Goal: Transaction & Acquisition: Download file/media

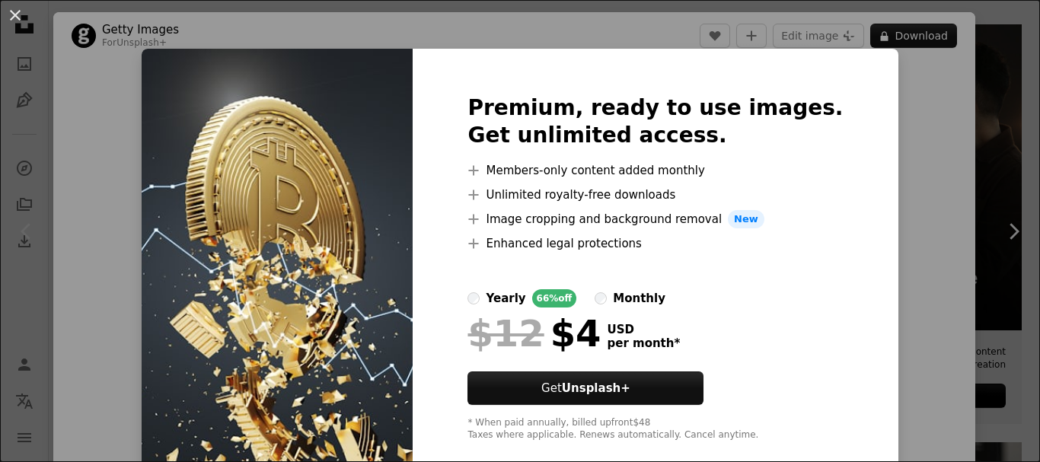
scroll to position [51, 0]
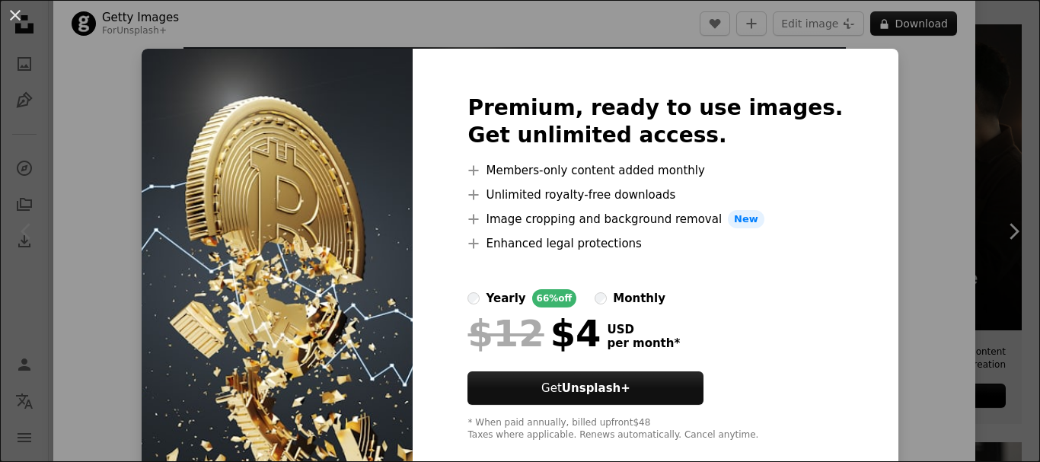
click at [908, 77] on div "An X shape Premium, ready to use images. Get unlimited access. A plus sign Memb…" at bounding box center [520, 231] width 1040 height 462
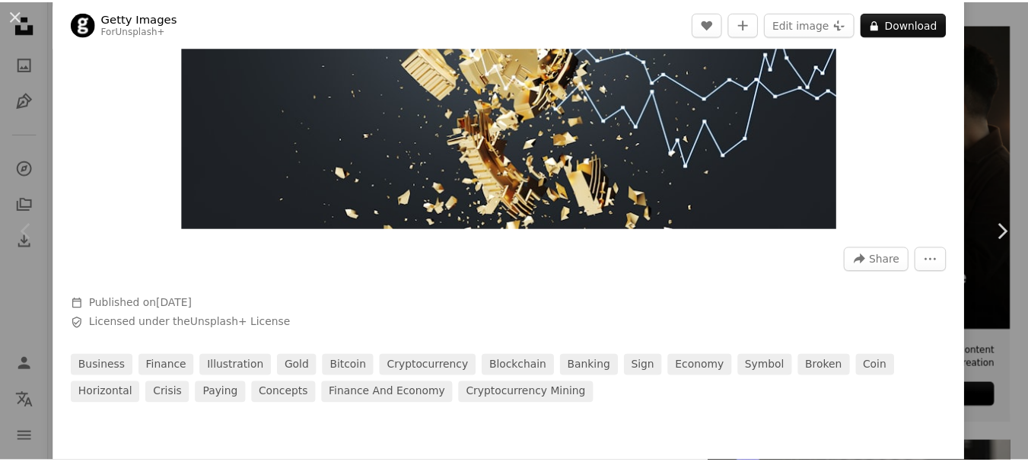
scroll to position [406, 0]
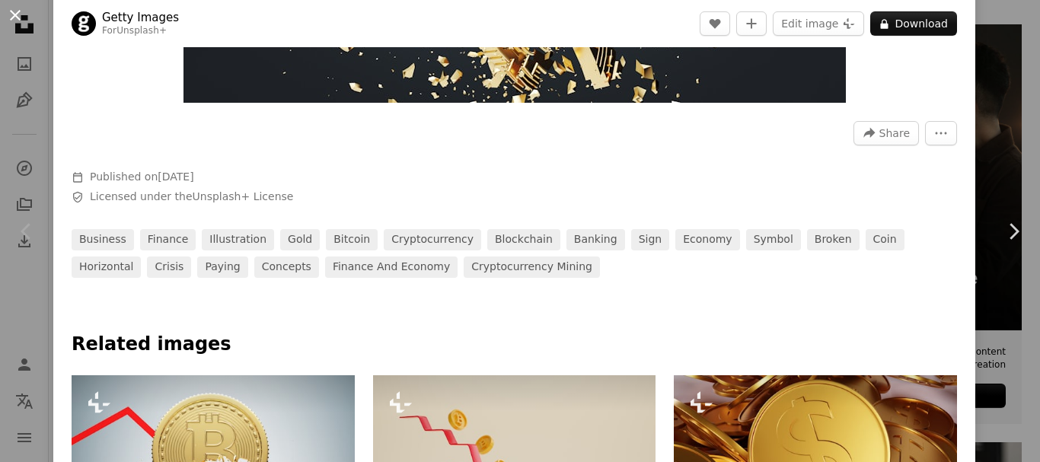
click at [15, 18] on button "An X shape" at bounding box center [15, 15] width 18 height 18
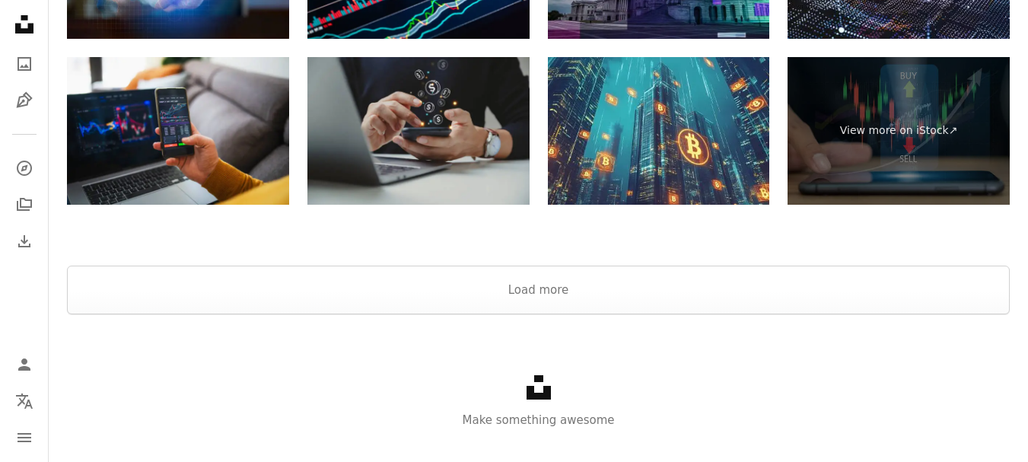
scroll to position [2588, 0]
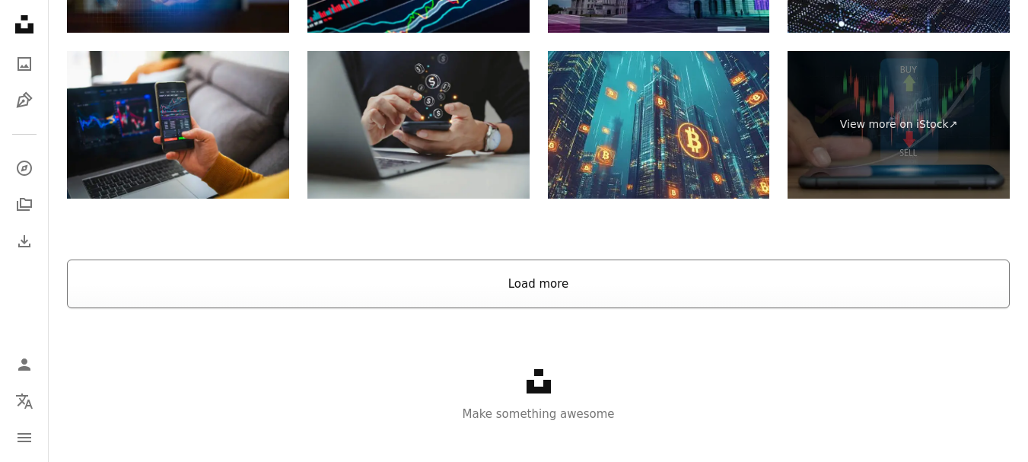
click at [554, 284] on button "Load more" at bounding box center [538, 284] width 943 height 49
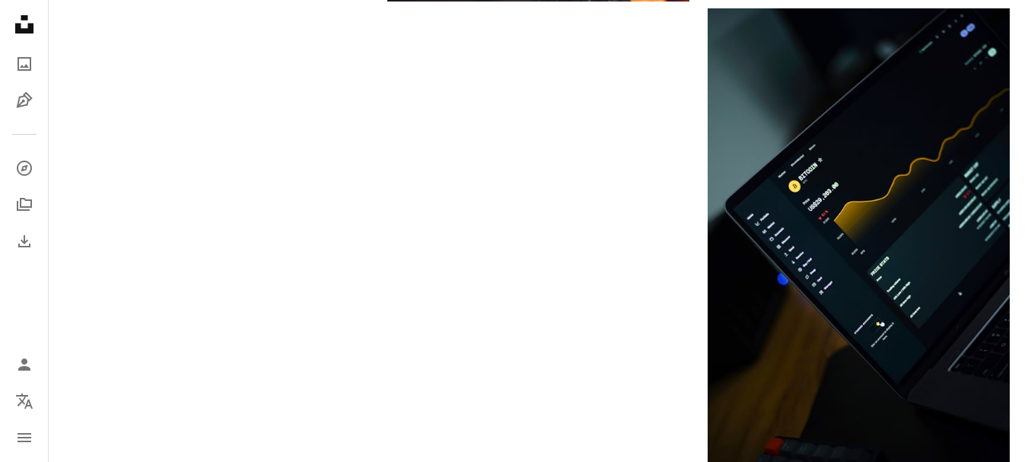
scroll to position [152, 0]
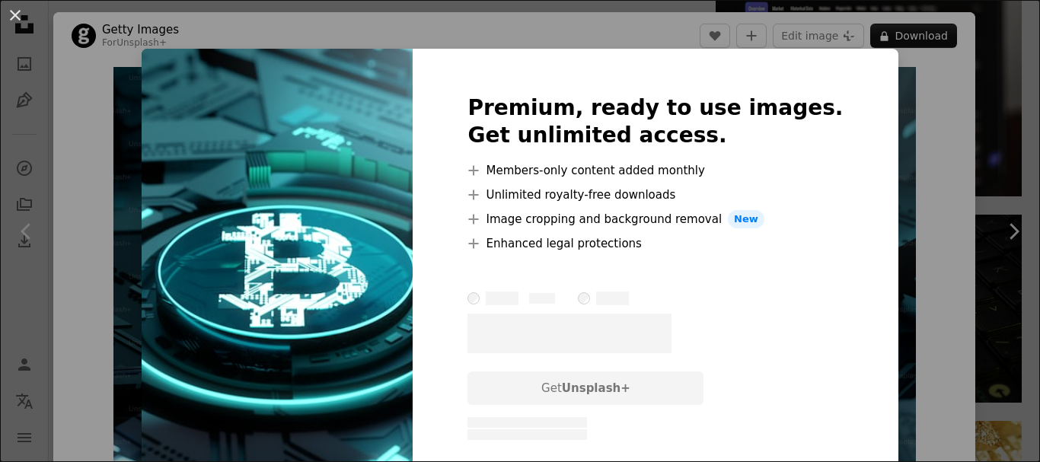
scroll to position [812, 0]
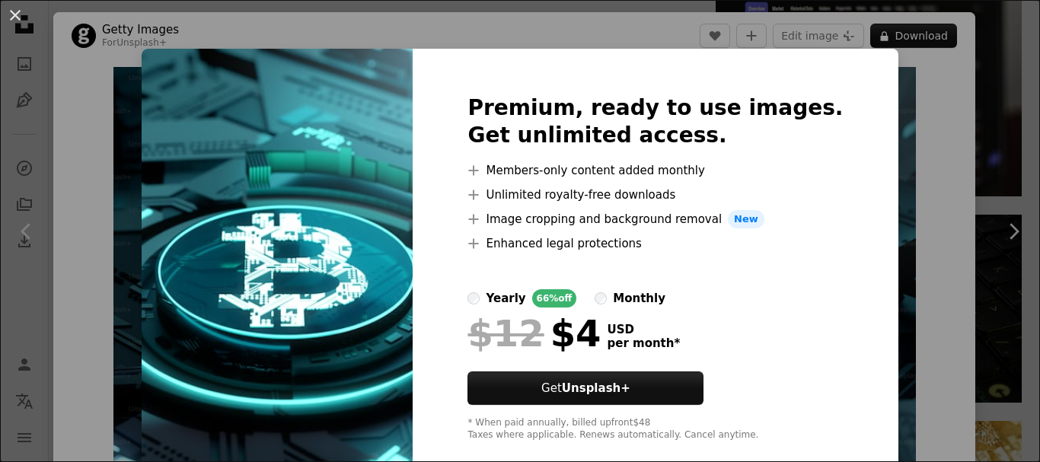
click at [914, 121] on div "An X shape Premium, ready to use images. Get unlimited access. A plus sign Memb…" at bounding box center [520, 231] width 1040 height 462
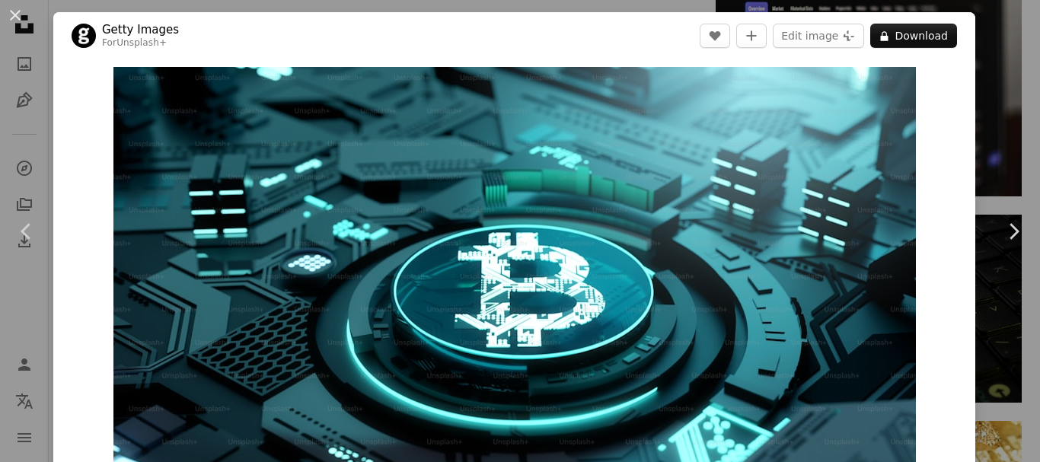
click at [1000, 52] on div "An X shape Chevron left Chevron right Getty Images For Unsplash+ A heart A plus…" at bounding box center [520, 231] width 1040 height 462
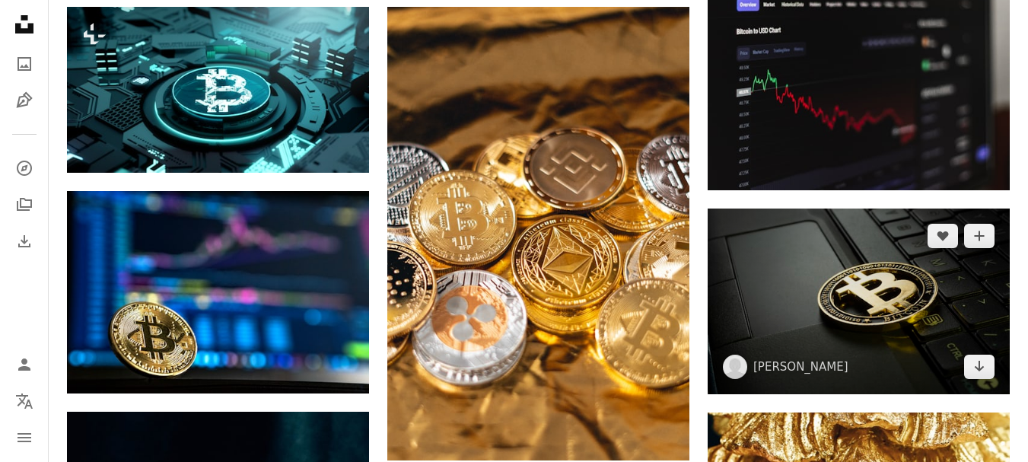
click at [878, 260] on img at bounding box center [859, 302] width 302 height 186
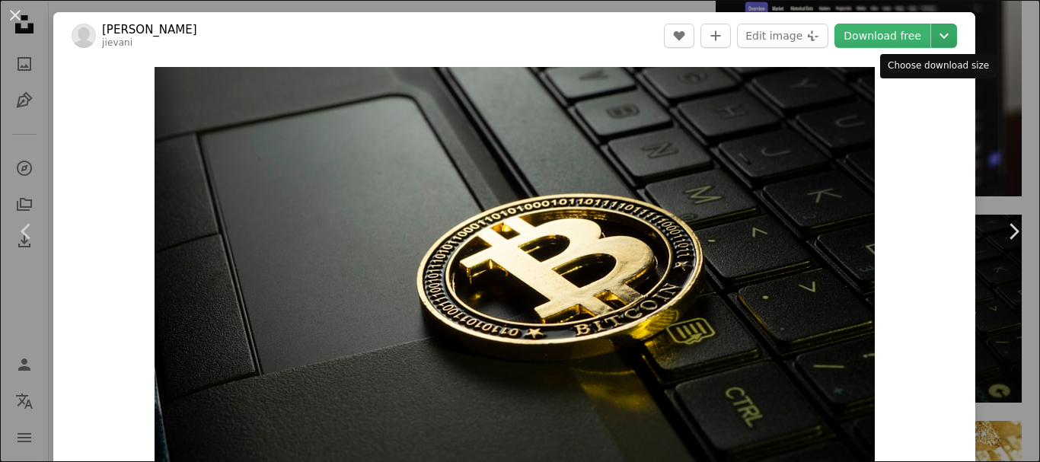
click at [939, 38] on icon "Choose download size" at bounding box center [943, 35] width 9 height 5
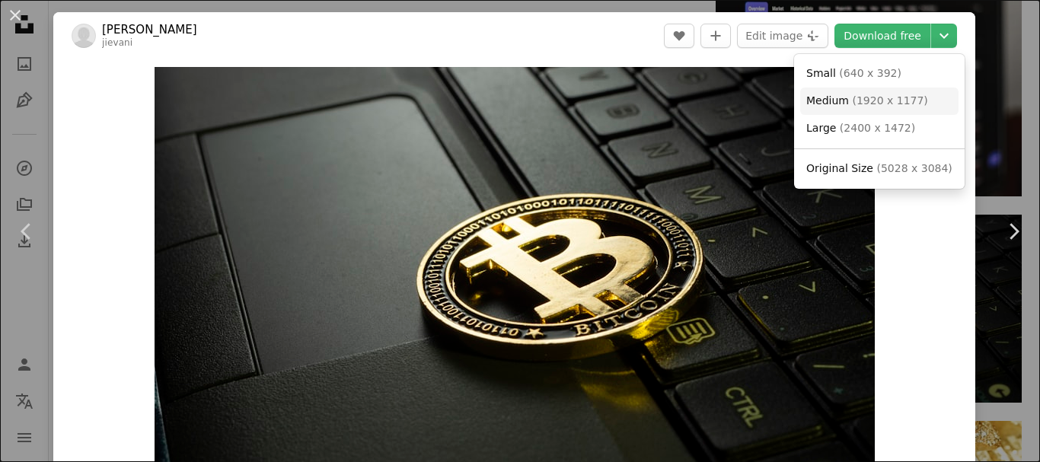
click at [861, 103] on span "( 1920 x 1177 )" at bounding box center [889, 100] width 75 height 12
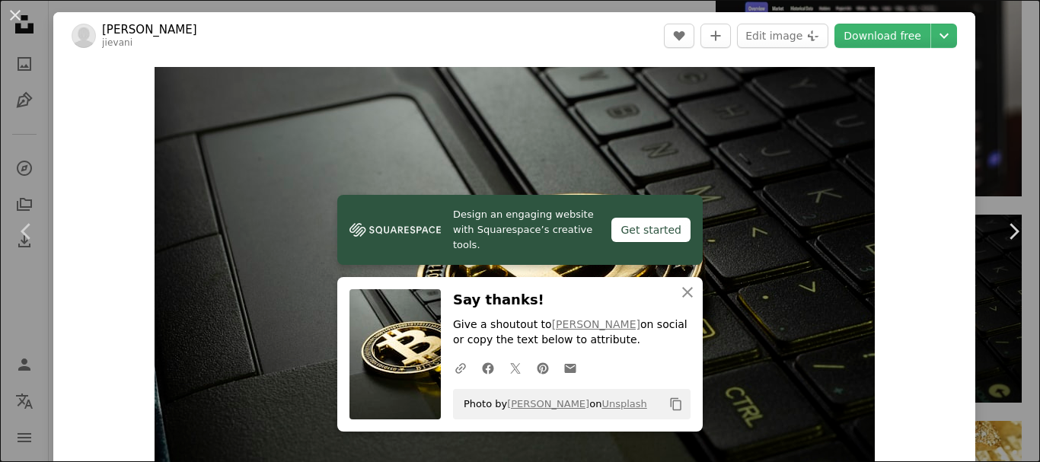
click at [998, 82] on div "An X shape Chevron left Chevron right Design an engaging website with Squarespa…" at bounding box center [520, 231] width 1040 height 462
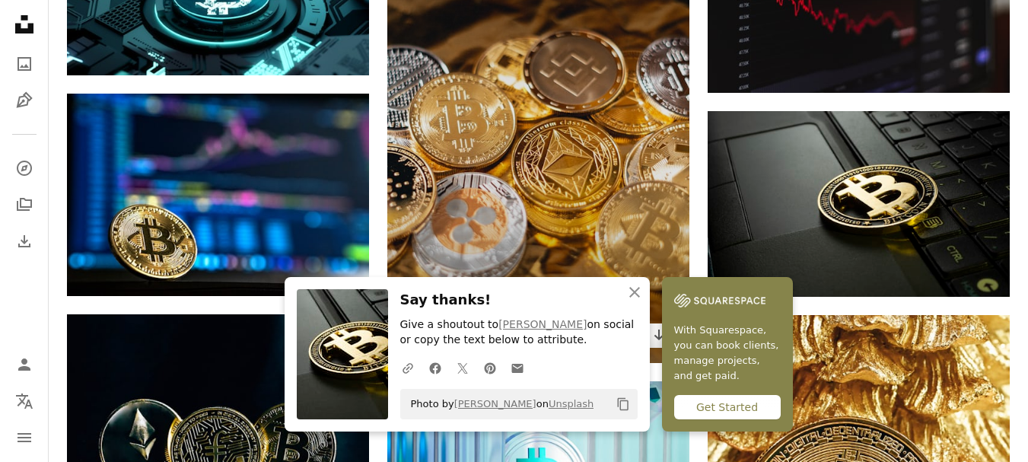
scroll to position [1014, 0]
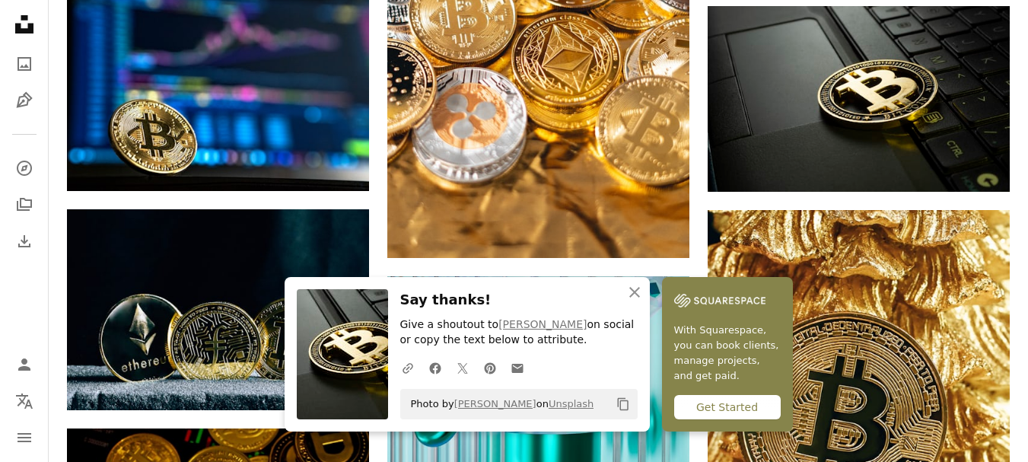
click at [1026, 100] on div "Plus sign for Unsplash+ A heart A plus sign Getty Images For Unsplash+ A lock D…" at bounding box center [538, 356] width 979 height 1982
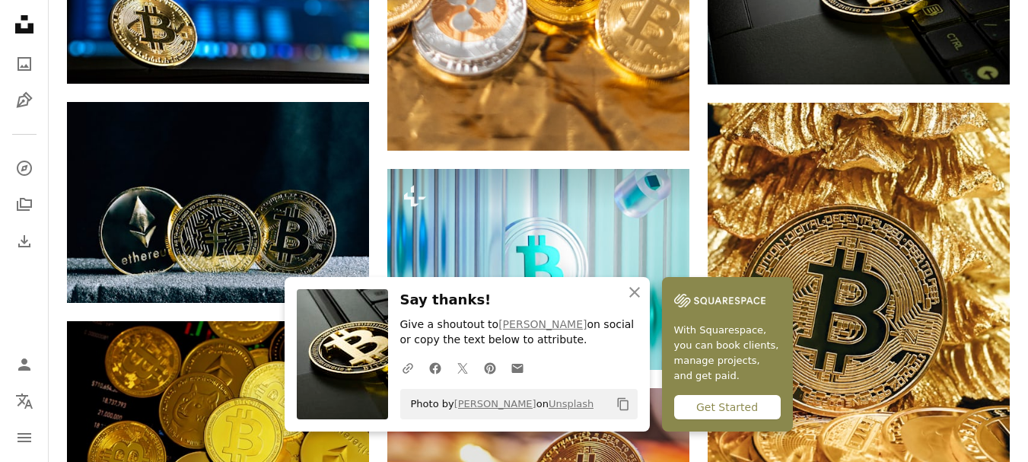
scroll to position [1167, 0]
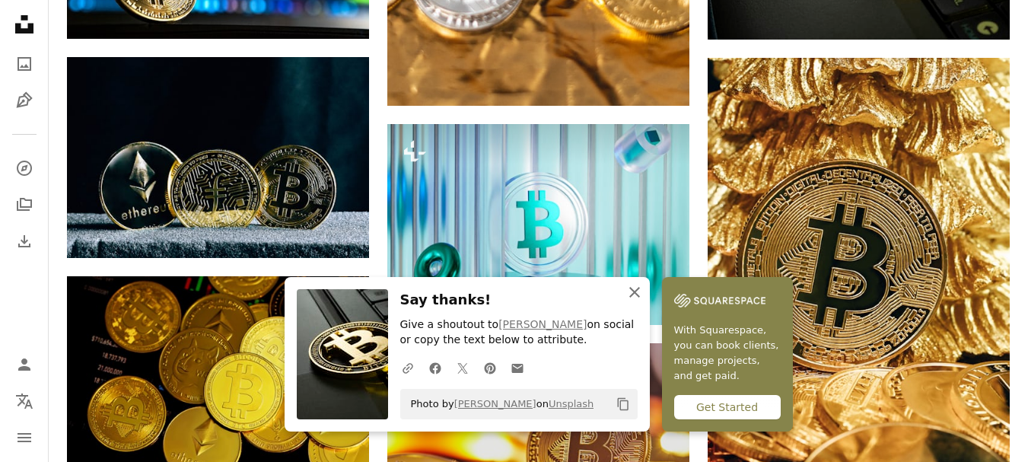
click at [632, 293] on icon "An X shape" at bounding box center [635, 292] width 18 height 18
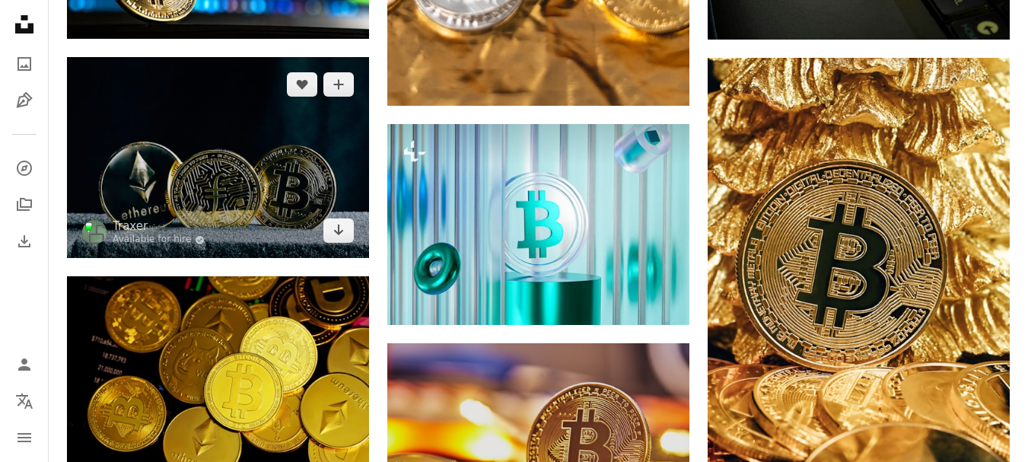
click at [318, 174] on img at bounding box center [218, 157] width 302 height 201
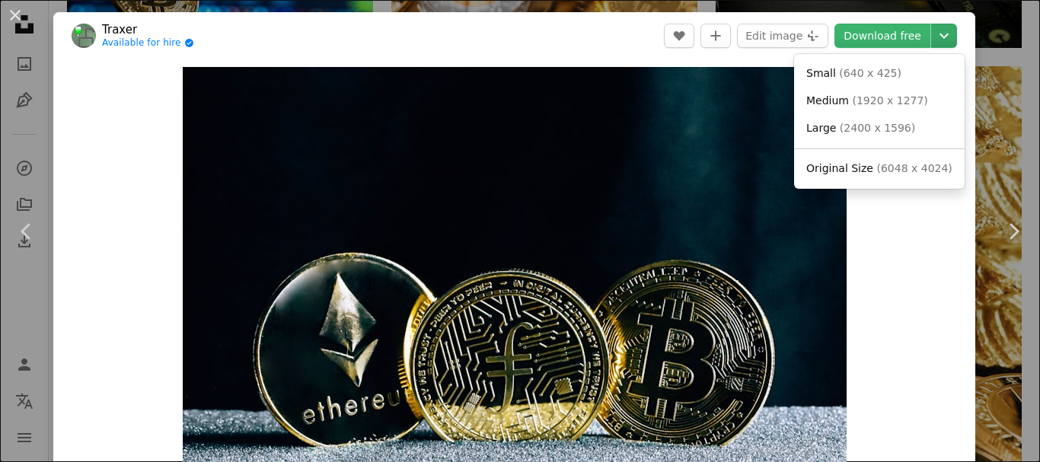
click at [944, 30] on button "Chevron down" at bounding box center [944, 36] width 26 height 24
click at [856, 101] on span "( 1920 x 1277 )" at bounding box center [889, 100] width 75 height 12
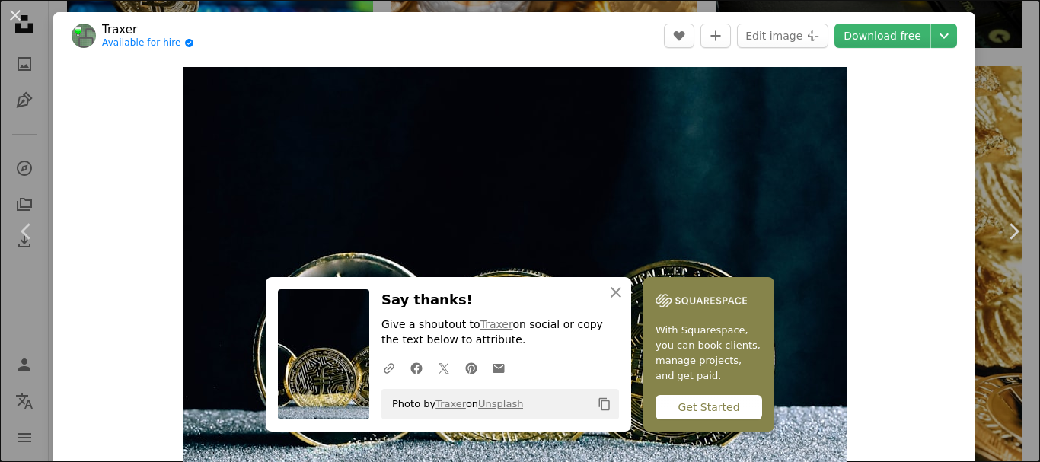
click at [979, 112] on div "An X shape Chevron left Chevron right An X shape Close Say thanks! Give a shout…" at bounding box center [520, 231] width 1040 height 462
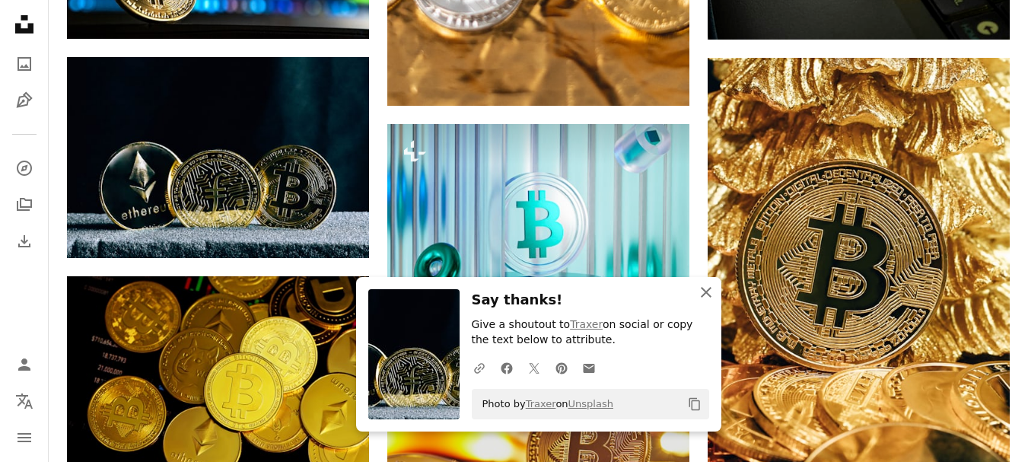
click at [717, 294] on button "An X shape Close" at bounding box center [706, 292] width 30 height 30
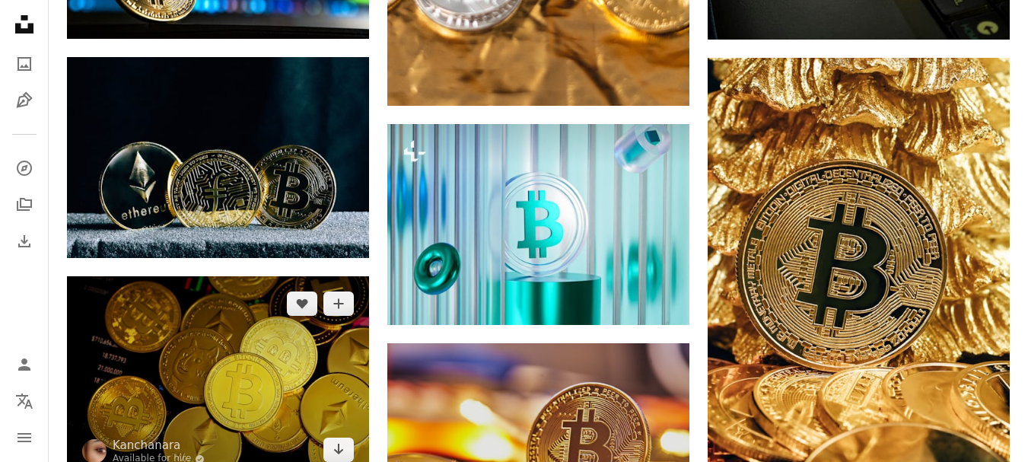
click at [335, 333] on img at bounding box center [218, 376] width 302 height 201
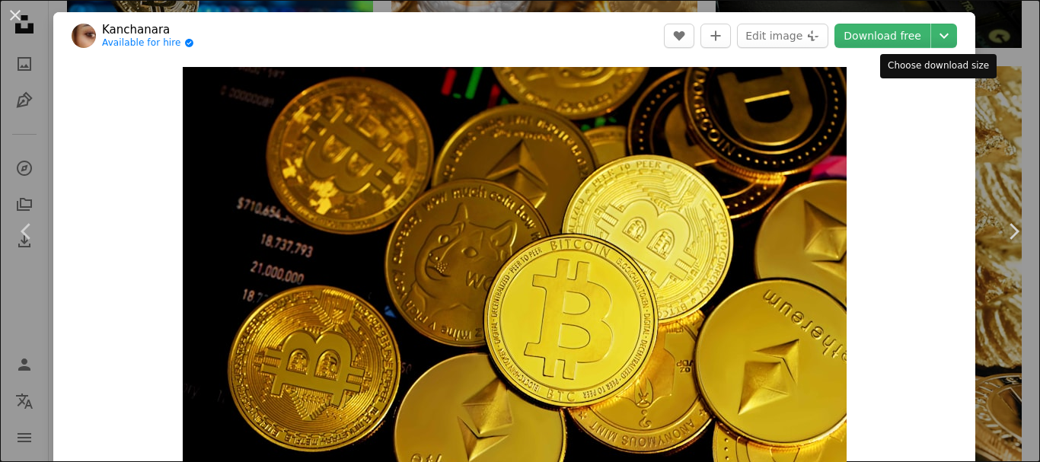
click at [933, 44] on icon "Chevron down" at bounding box center [944, 36] width 24 height 18
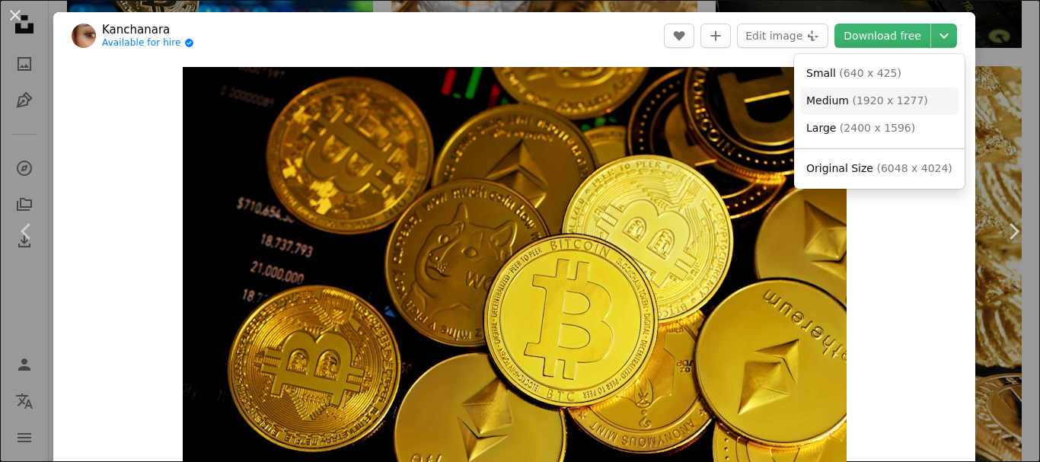
click at [896, 103] on span "( 1920 x 1277 )" at bounding box center [889, 100] width 75 height 12
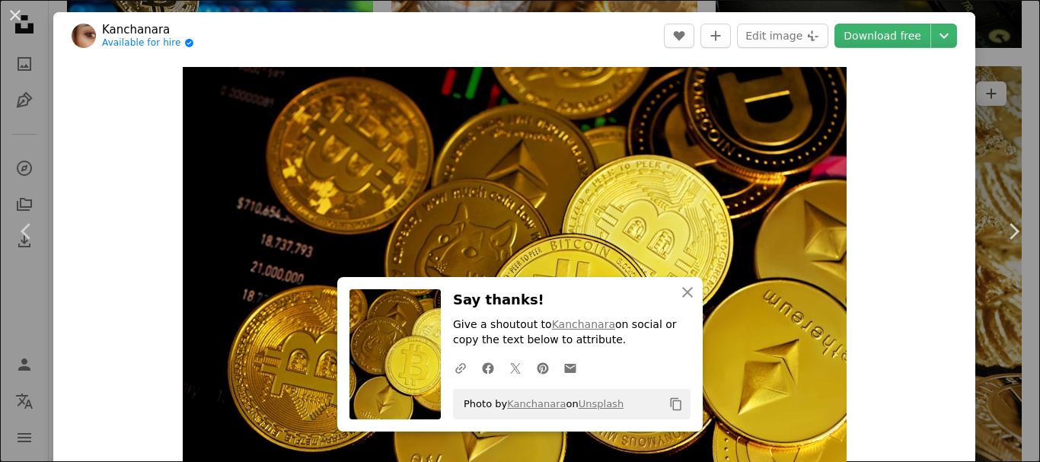
click at [980, 97] on div "An X shape Chevron left Chevron right An X shape Close Say thanks! Give a shout…" at bounding box center [520, 231] width 1040 height 462
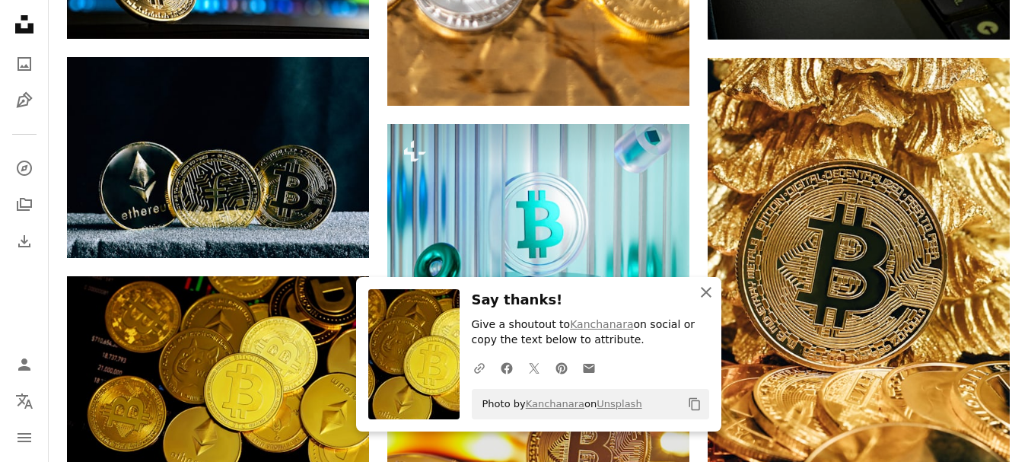
drag, startPoint x: 706, startPoint y: 294, endPoint x: 670, endPoint y: 298, distance: 36.7
click at [706, 294] on icon "An X shape" at bounding box center [706, 292] width 18 height 18
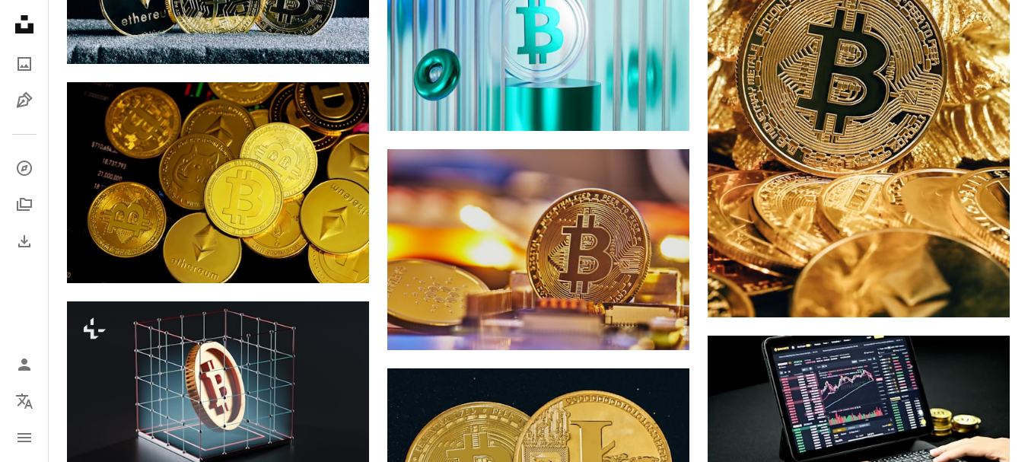
scroll to position [1370, 0]
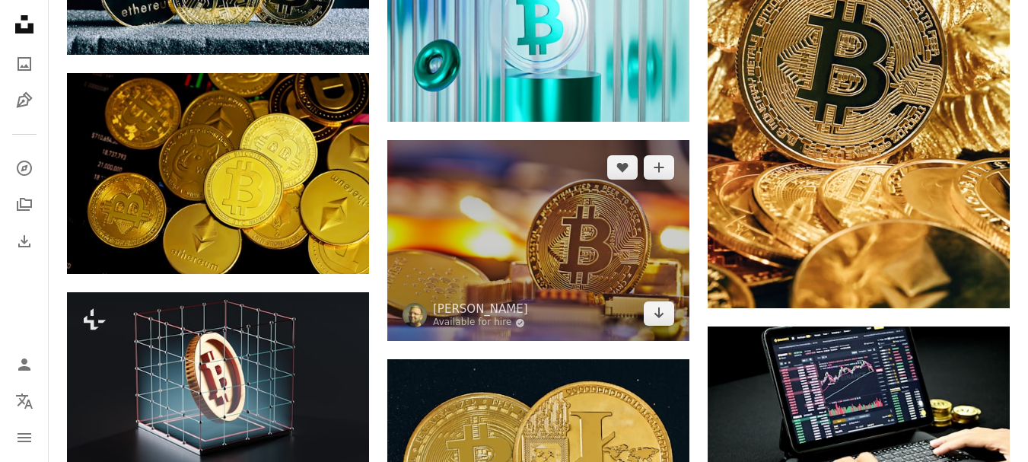
click at [604, 234] on img at bounding box center [538, 240] width 302 height 201
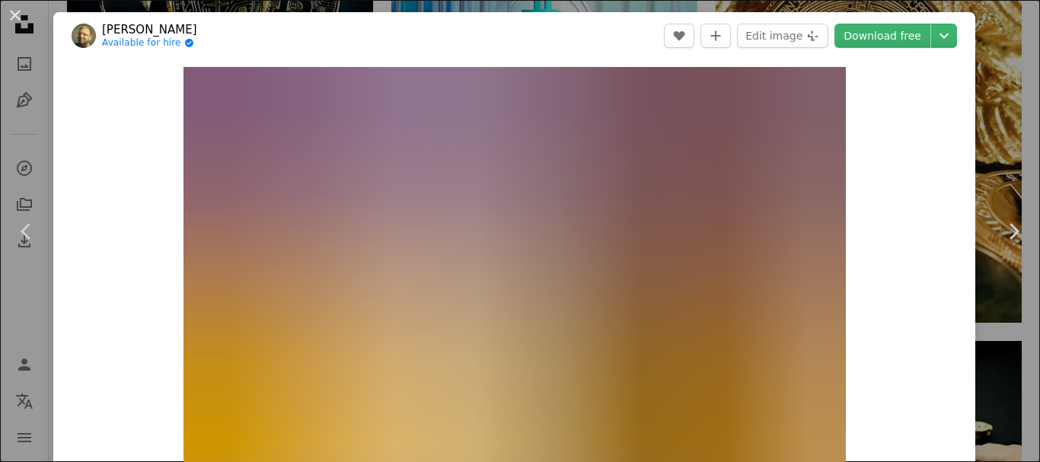
click at [975, 118] on div "An X shape Chevron left Chevron right [PERSON_NAME] Available for hire A checkm…" at bounding box center [520, 231] width 1040 height 462
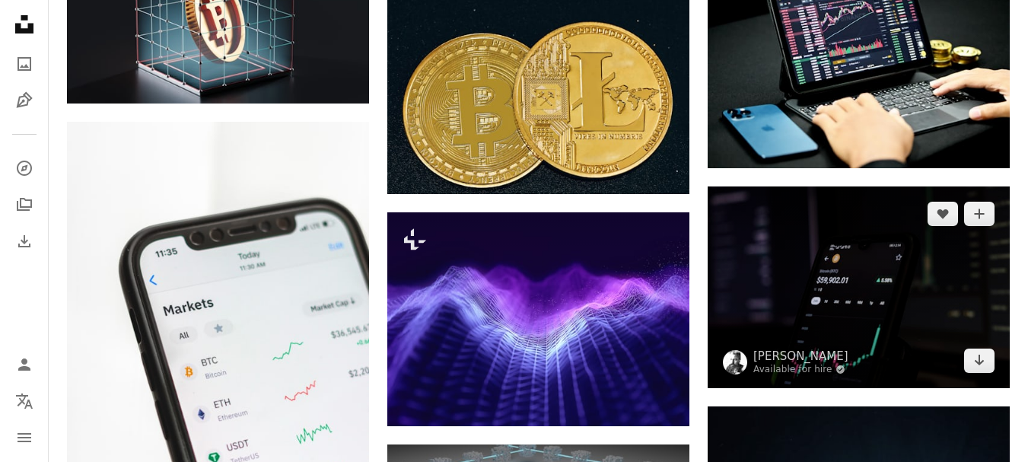
scroll to position [1725, 0]
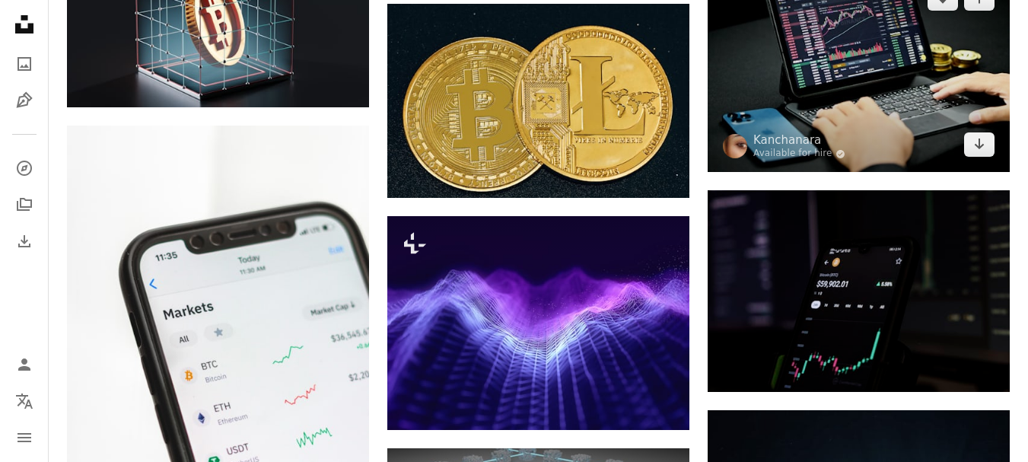
click at [841, 83] on img at bounding box center [859, 71] width 302 height 201
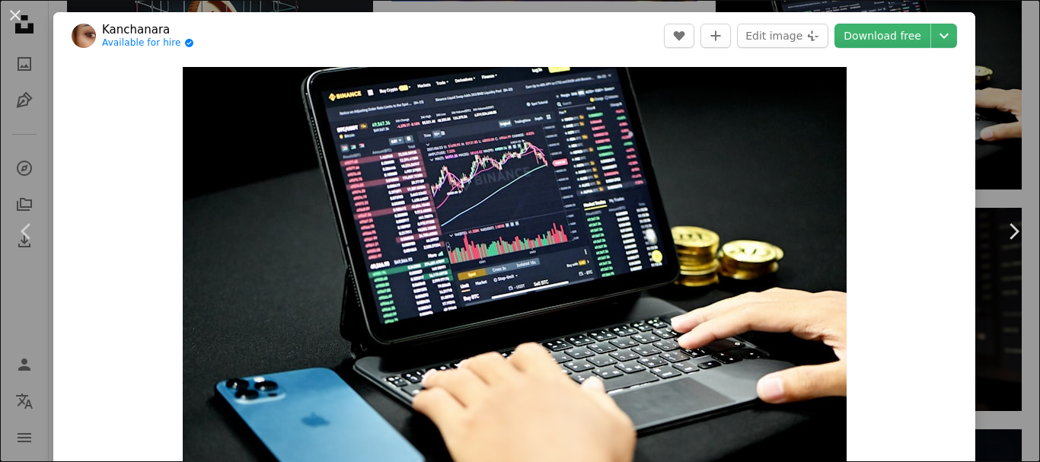
click at [991, 72] on div "An X shape Chevron left Chevron right Kanchanara Available for hire A checkmark…" at bounding box center [520, 231] width 1040 height 462
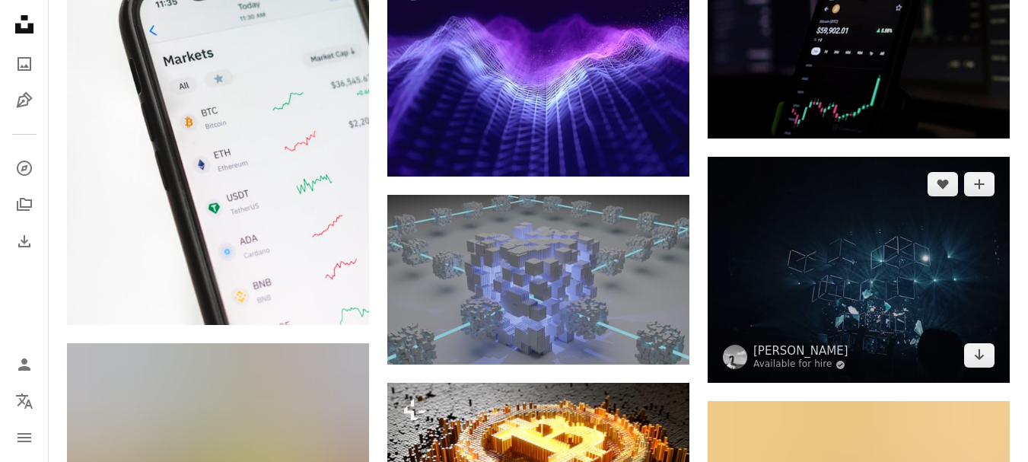
scroll to position [1928, 0]
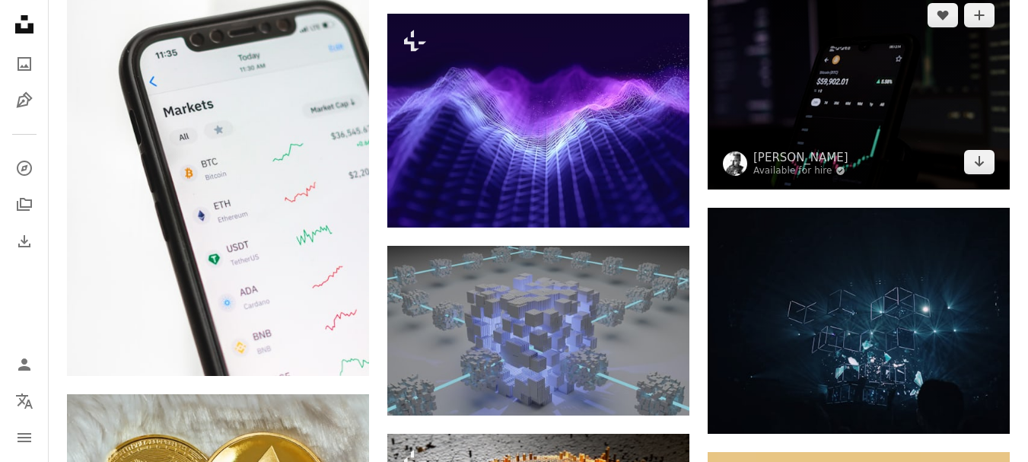
click at [878, 124] on img at bounding box center [859, 88] width 302 height 201
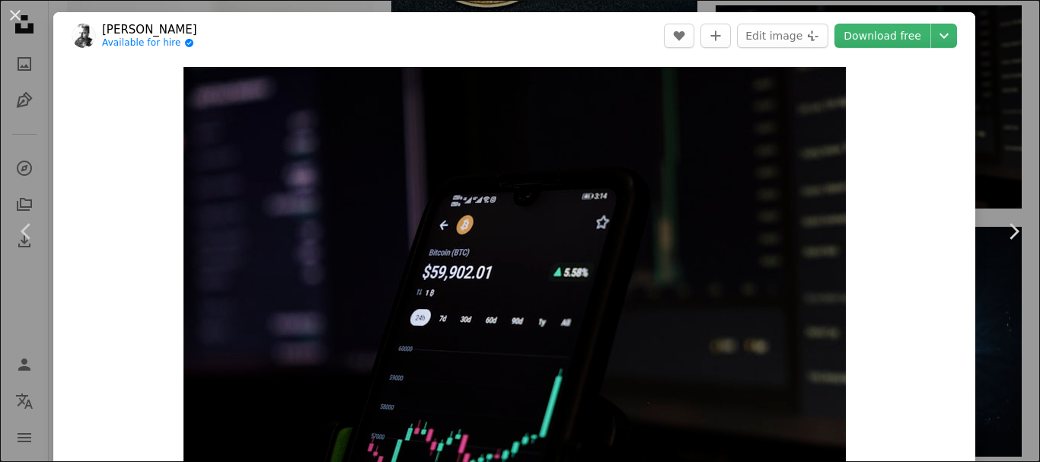
click at [1014, 65] on div "An X shape Chevron left Chevron right [PERSON_NAME] Available for hire A checkm…" at bounding box center [520, 231] width 1040 height 462
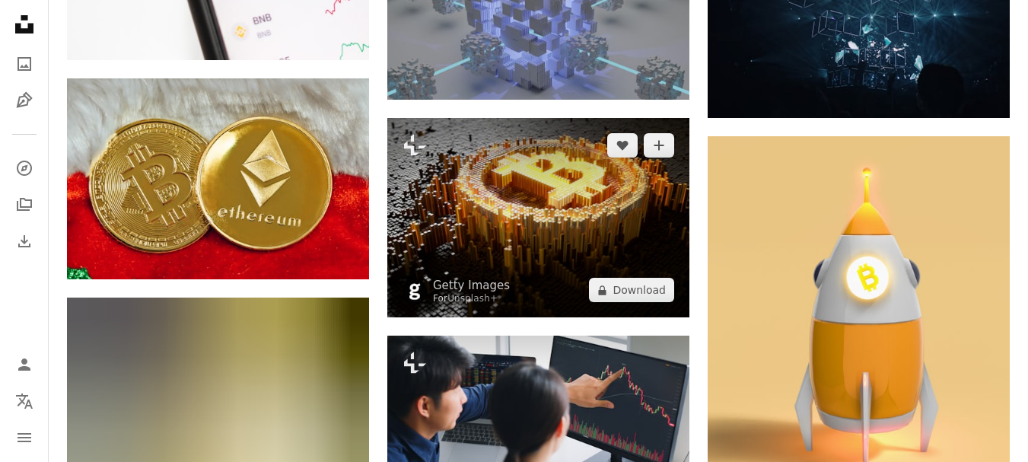
scroll to position [2232, 0]
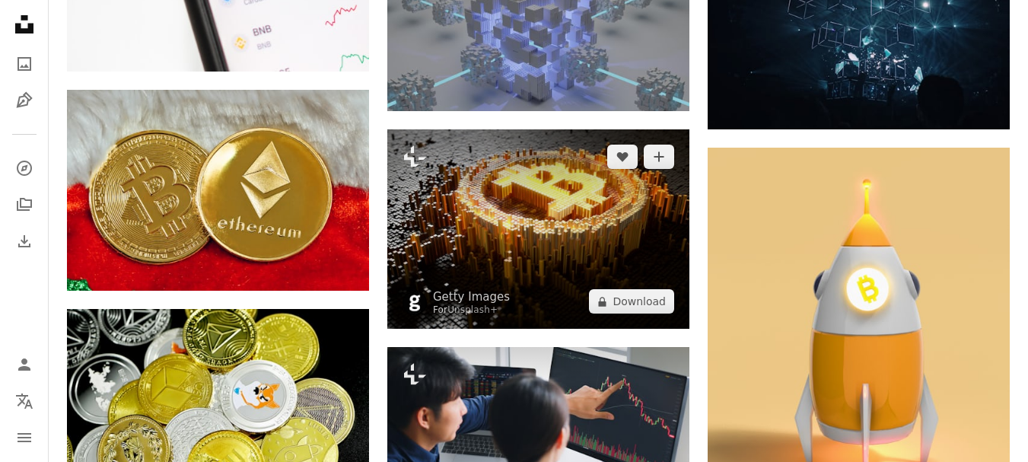
click at [556, 271] on img at bounding box center [538, 228] width 302 height 199
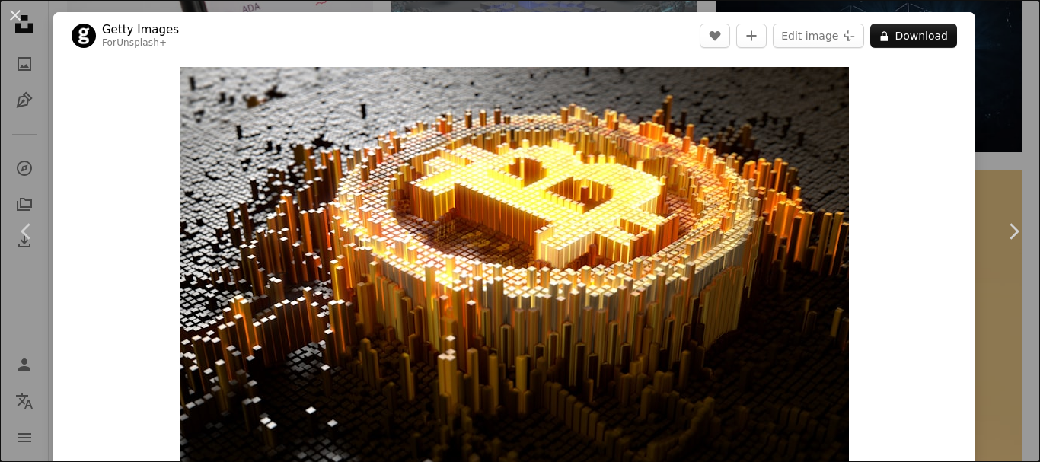
click at [979, 57] on div "An X shape Chevron left Chevron right Getty Images For Unsplash+ A heart A plus…" at bounding box center [520, 231] width 1040 height 462
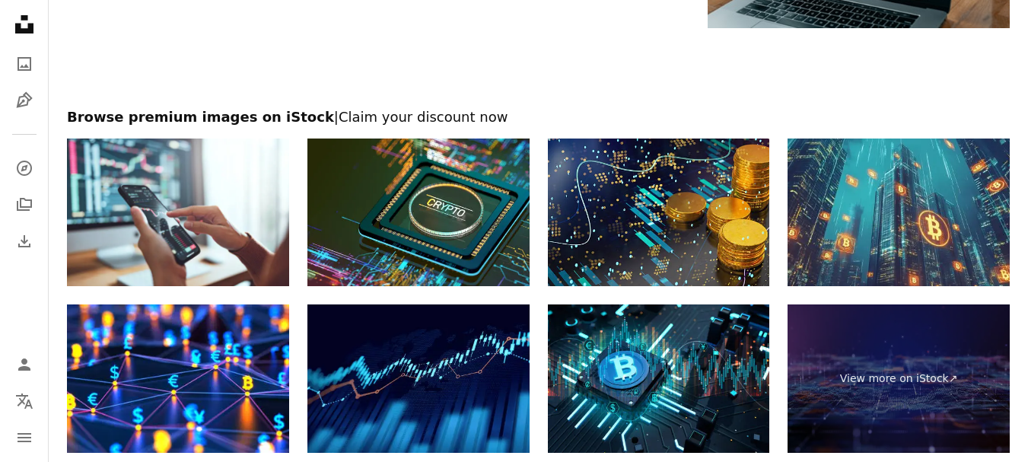
scroll to position [4262, 0]
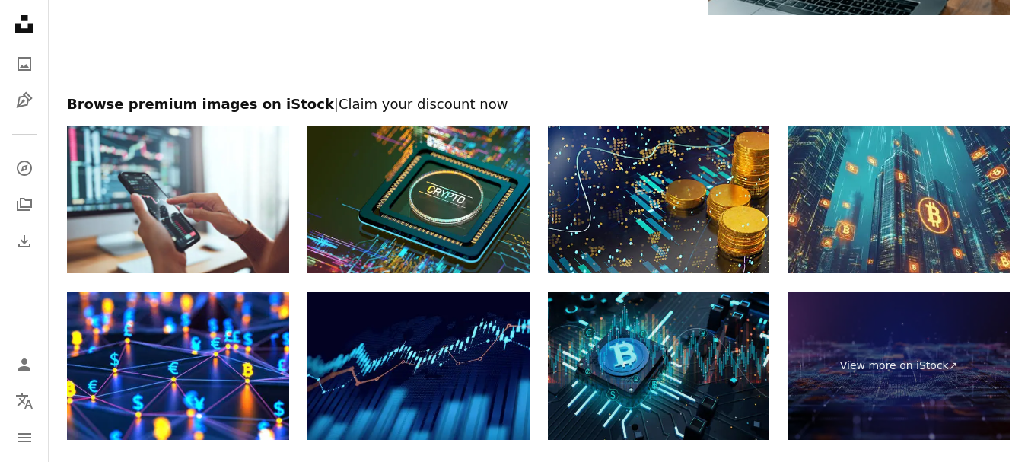
click at [641, 322] on img at bounding box center [659, 365] width 222 height 148
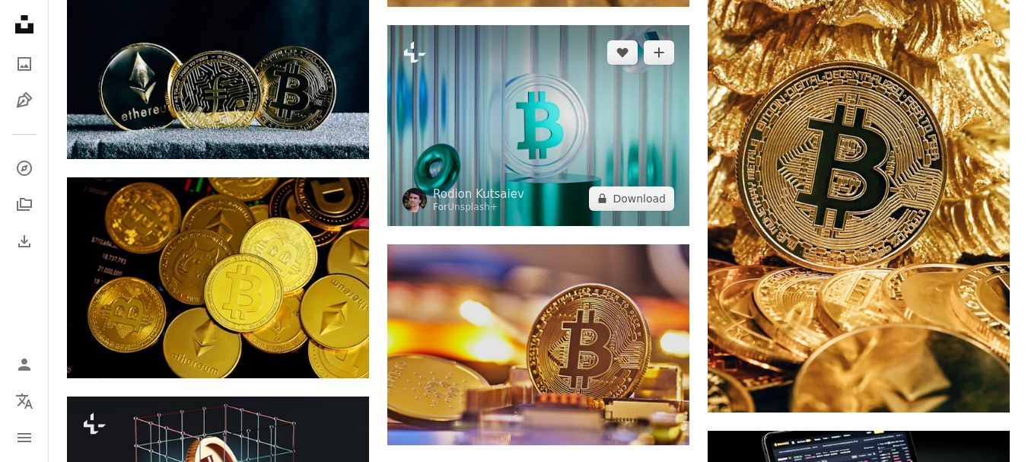
scroll to position [1276, 0]
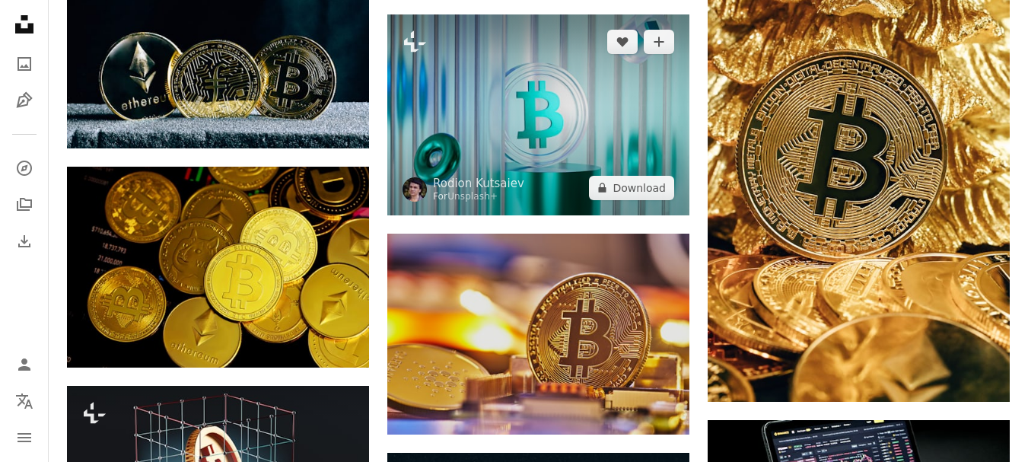
click at [518, 125] on img at bounding box center [538, 114] width 302 height 201
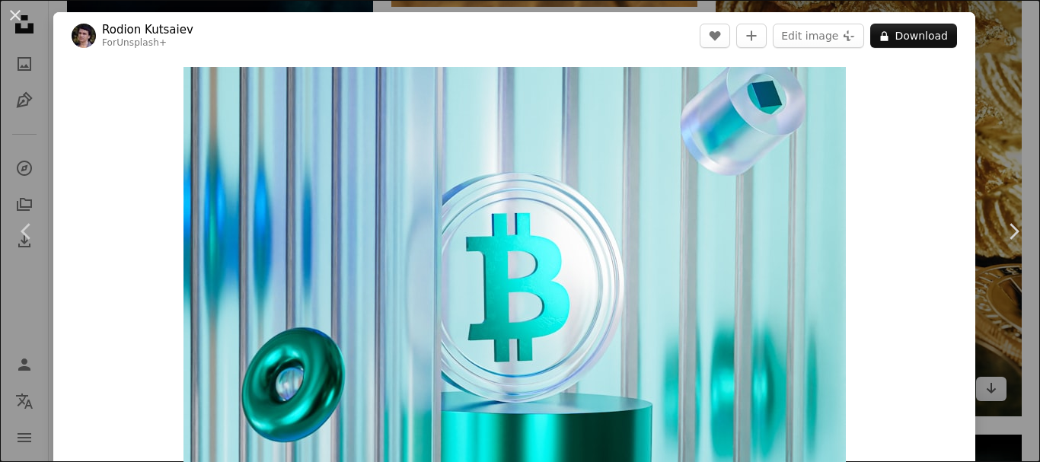
click at [1002, 37] on div "An X shape Chevron left Chevron right Rodion Kutsaiev For Unsplash+ A heart A p…" at bounding box center [520, 231] width 1040 height 462
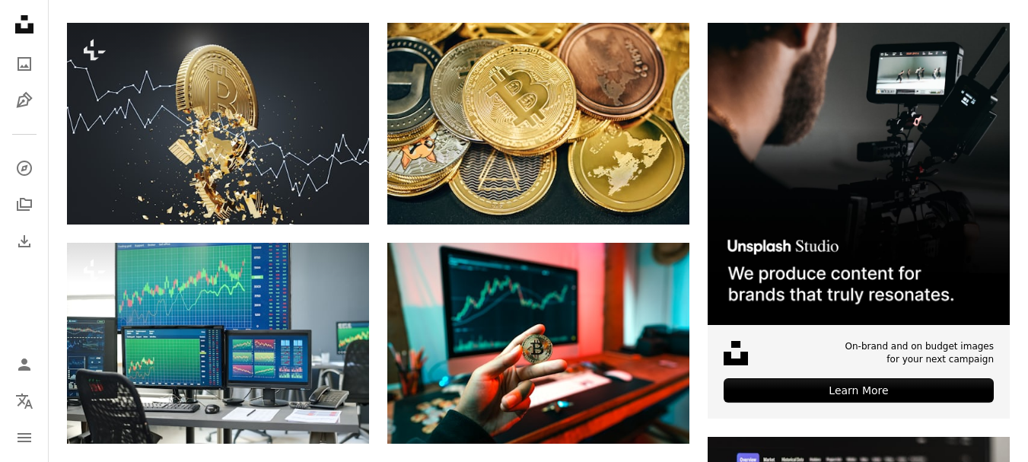
scroll to position [110, 0]
